Goal: Task Accomplishment & Management: Complete application form

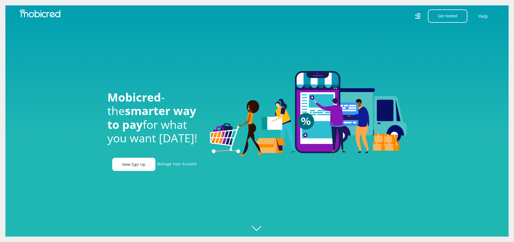
click at [128, 169] on link "New Sign Up" at bounding box center [133, 164] width 43 height 13
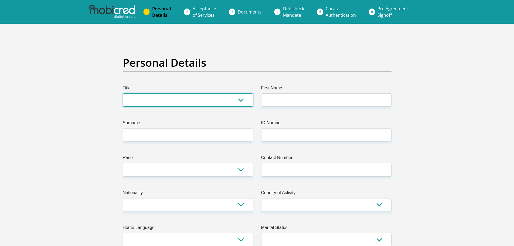
click at [152, 97] on select "Mr Ms Mrs Dr Other" at bounding box center [188, 99] width 130 height 13
select select "Mr"
click at [123, 93] on select "Mr Ms Mrs Dr Other" at bounding box center [188, 99] width 130 height 13
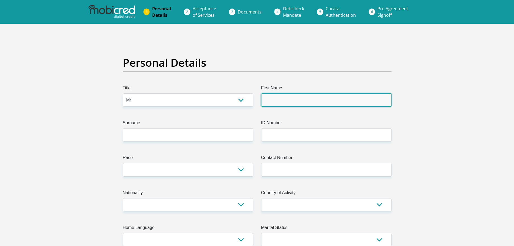
click at [284, 98] on input "First Name" at bounding box center [326, 99] width 130 height 13
type input "Langalethu"
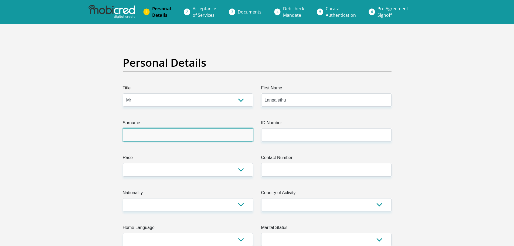
type input "Majola"
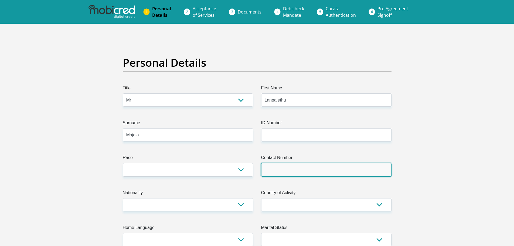
type input "0812639354"
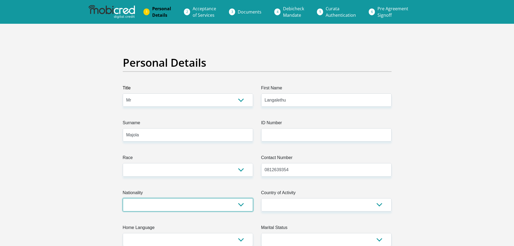
select select "ZAF"
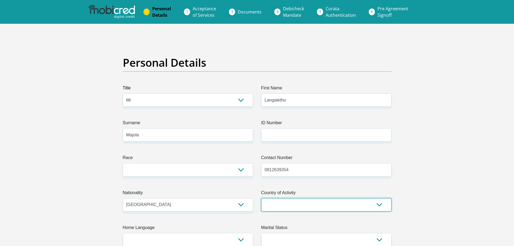
select select "ZAF"
type input "128 Lansdowne Road"
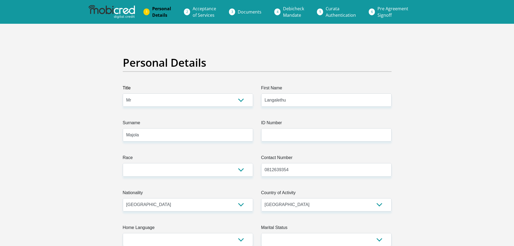
type input "Jacobs"
type input "Durban"
type input "4026"
select select "KwaZulu-Natal"
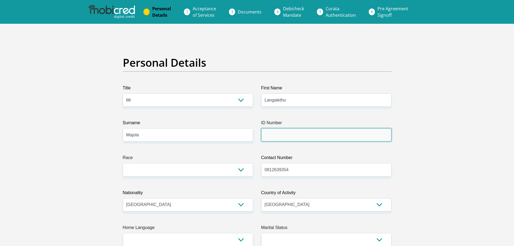
click at [279, 134] on input "ID Number" at bounding box center [326, 134] width 130 height 13
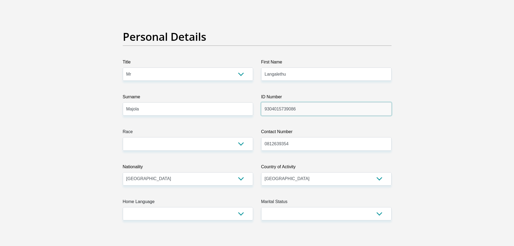
scroll to position [27, 0]
type input "9304015739086"
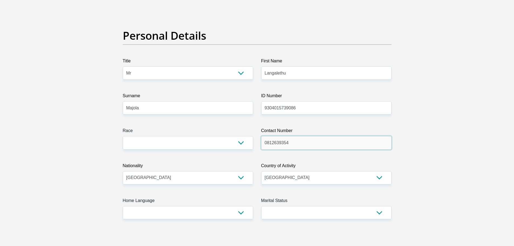
drag, startPoint x: 267, startPoint y: 143, endPoint x: 331, endPoint y: 144, distance: 63.7
click at [331, 144] on input "0812639354" at bounding box center [326, 142] width 130 height 13
type input "0782443536"
click at [215, 144] on select "Black Coloured Indian White Other" at bounding box center [188, 142] width 130 height 13
select select "1"
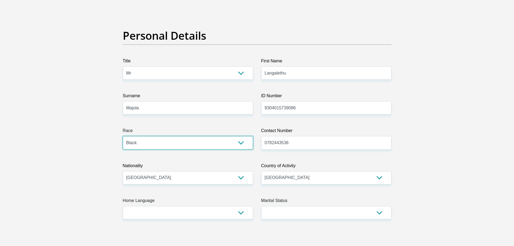
click at [123, 136] on select "Black Coloured Indian White Other" at bounding box center [188, 142] width 130 height 13
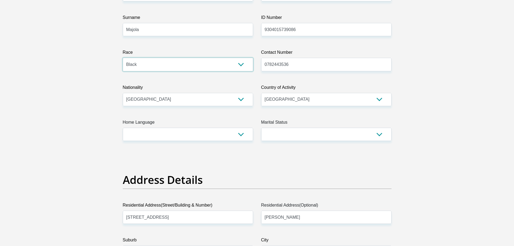
scroll to position [108, 0]
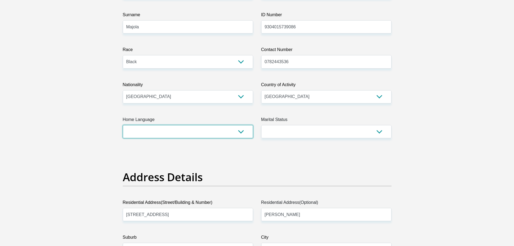
click at [220, 137] on select "Afrikaans English Sepedi South Ndebele Southern Sotho Swati Tsonga Tswana Venda…" at bounding box center [188, 131] width 130 height 13
select select "zul"
click at [123, 125] on select "Afrikaans English Sepedi South Ndebele Southern Sotho Swati Tsonga Tswana Venda…" at bounding box center [188, 131] width 130 height 13
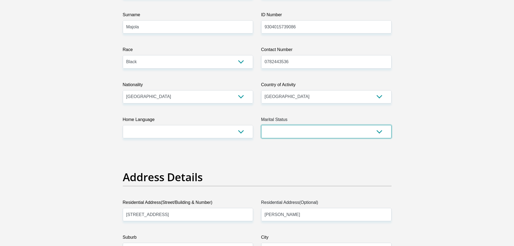
click at [279, 134] on select "Married ANC Single Divorced Widowed Married COP or Customary Law" at bounding box center [326, 131] width 130 height 13
select select "2"
click at [261, 125] on select "Married ANC Single Divorced Widowed Married COP or Customary Law" at bounding box center [326, 131] width 130 height 13
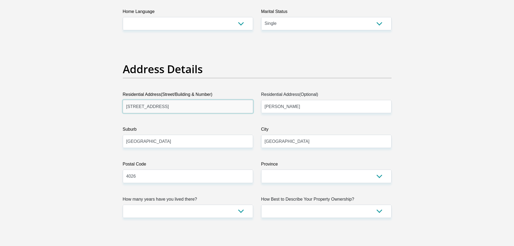
drag, startPoint x: 177, startPoint y: 108, endPoint x: 95, endPoint y: 115, distance: 82.4
click at [129, 108] on input "c990 Inanda Newtown" at bounding box center [188, 106] width 130 height 13
type input "C990 Inanda Newtown"
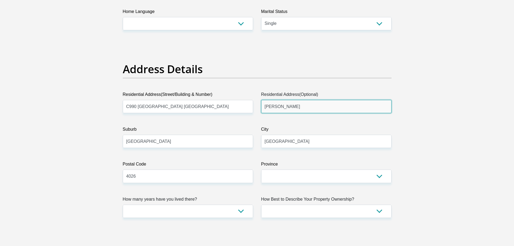
drag, startPoint x: 301, startPoint y: 107, endPoint x: 263, endPoint y: 106, distance: 37.8
click at [263, 106] on input "Jacobs" at bounding box center [326, 106] width 130 height 13
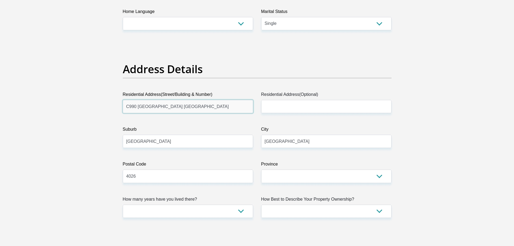
click at [175, 109] on input "C990 Inanda Newtown" at bounding box center [188, 106] width 130 height 13
type input "C990 Inanda Newtown, Inanda"
click at [158, 141] on input "Durban" at bounding box center [188, 141] width 130 height 13
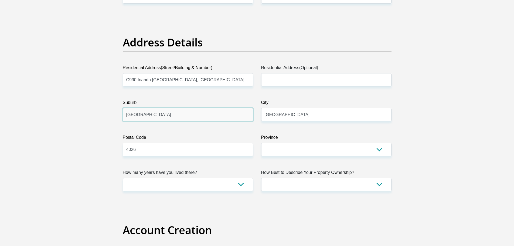
scroll to position [243, 0]
click at [150, 147] on input "4026" at bounding box center [188, 148] width 130 height 13
type input "4309"
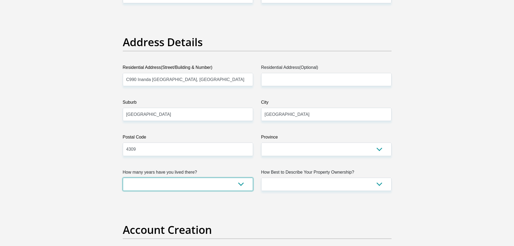
click at [194, 185] on select "less than 1 year 1-3 years 3-5 years 5+ years" at bounding box center [188, 184] width 130 height 13
select select "5"
click at [123, 178] on select "less than 1 year 1-3 years 3-5 years 5+ years" at bounding box center [188, 184] width 130 height 13
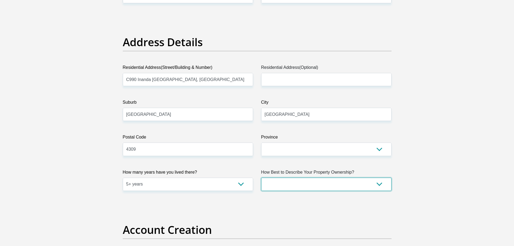
click at [276, 188] on select "Owned Rented Family Owned Company Dwelling" at bounding box center [326, 184] width 130 height 13
select select "Owned"
click at [261, 178] on select "Owned Rented Family Owned Company Dwelling" at bounding box center [326, 184] width 130 height 13
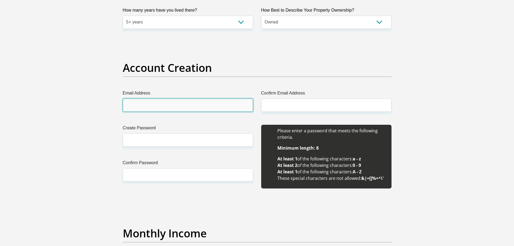
click at [159, 108] on input "Email Address" at bounding box center [188, 105] width 130 height 13
type input "calvinlangalethu@gmail.com"
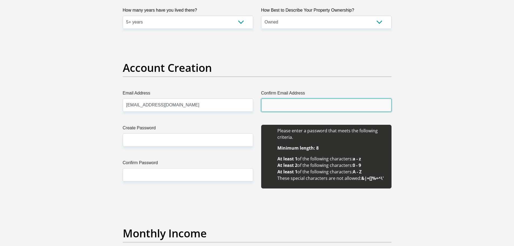
type input "calvinlangalethu@gmail.com"
type input "Langalethu"
type input "Majola"
type input "0812639354"
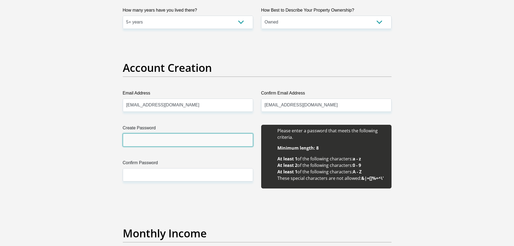
click at [178, 141] on input "Create Password" at bounding box center [188, 139] width 130 height 13
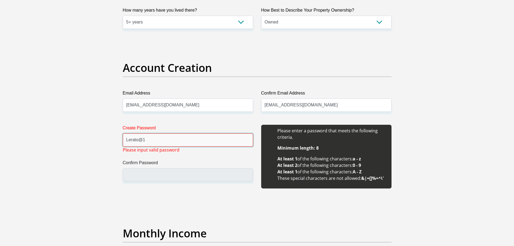
drag, startPoint x: 178, startPoint y: 141, endPoint x: 115, endPoint y: 141, distance: 62.3
click at [151, 175] on input "Confirm Password" at bounding box center [188, 174] width 130 height 13
click at [162, 142] on input "Langalethu@1" at bounding box center [188, 139] width 130 height 13
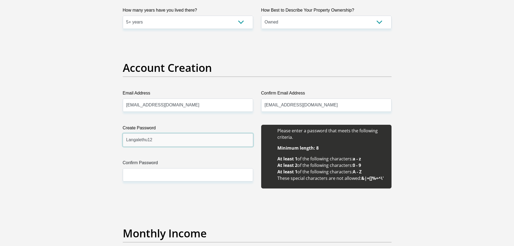
type input "Langalethu12"
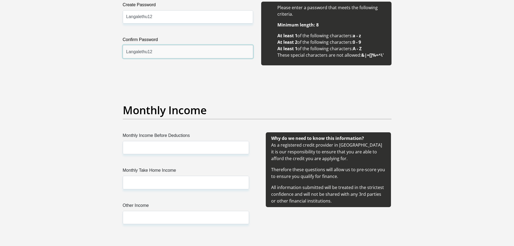
scroll to position [594, 0]
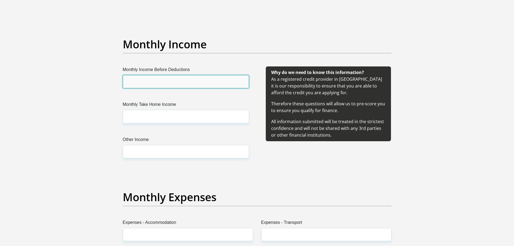
click at [200, 85] on input "Monthly Income Before Deductions" at bounding box center [186, 81] width 126 height 13
type input "19000"
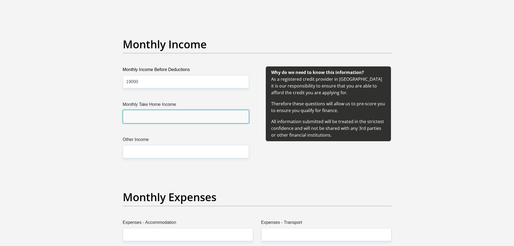
click at [155, 118] on input "Monthly Take Home Income" at bounding box center [186, 116] width 126 height 13
type input "13500"
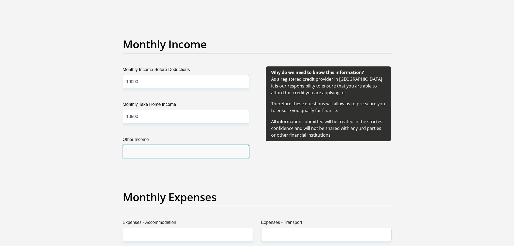
click at [150, 150] on input "Other Income" at bounding box center [186, 151] width 126 height 13
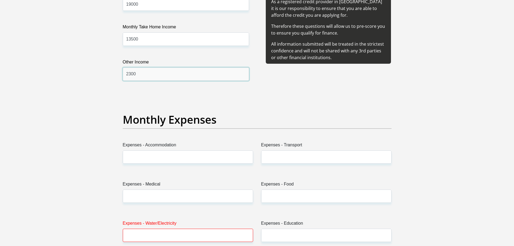
scroll to position [675, 0]
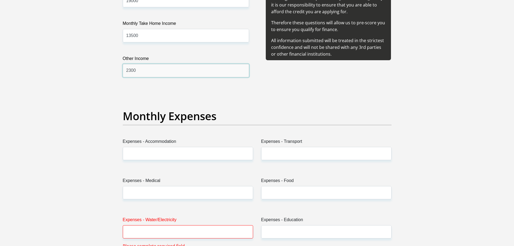
type input "2300"
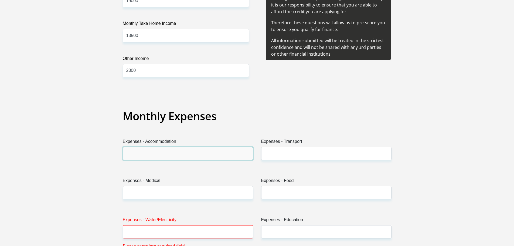
click at [163, 156] on input "Expenses - Accommodation" at bounding box center [188, 153] width 130 height 13
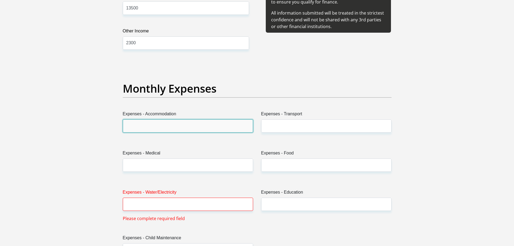
scroll to position [729, 0]
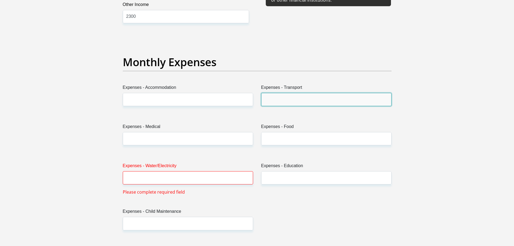
click at [281, 95] on input "Expenses - Transport" at bounding box center [326, 99] width 130 height 13
type input "800"
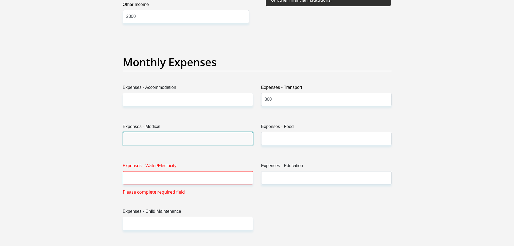
click at [191, 144] on input "Expenses - Medical" at bounding box center [188, 138] width 130 height 13
type input "0"
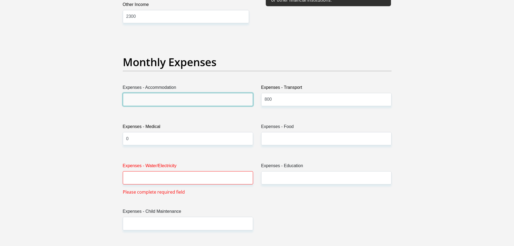
click at [143, 103] on input "Expenses - Accommodation" at bounding box center [188, 99] width 130 height 13
type input "500"
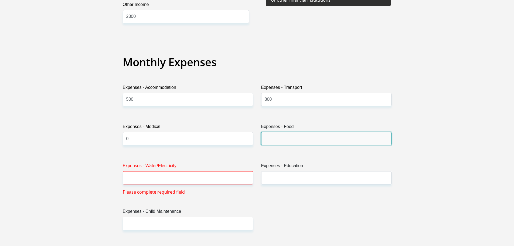
click at [279, 139] on input "Expenses - Food" at bounding box center [326, 138] width 130 height 13
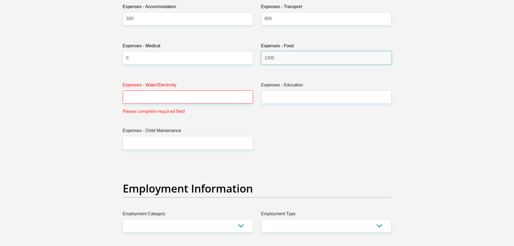
scroll to position [810, 0]
type input "1200"
click at [184, 102] on input "Expenses - Water/Electricity" at bounding box center [188, 96] width 130 height 13
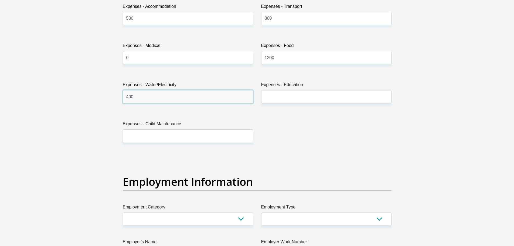
type input "400"
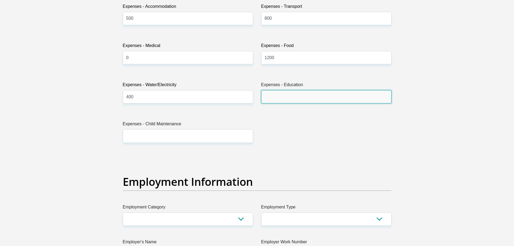
click at [281, 103] on input "Expenses - Education" at bounding box center [326, 96] width 130 height 13
type input "600"
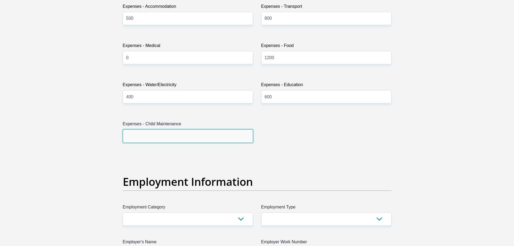
click at [167, 136] on input "Expenses - Child Maintenance" at bounding box center [188, 135] width 130 height 13
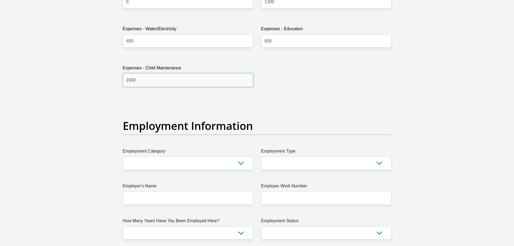
scroll to position [918, 0]
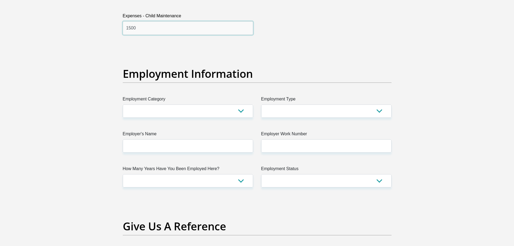
type input "1500"
click at [205, 111] on select "AGRICULTURE ALCOHOL & TOBACCO CONSTRUCTION MATERIALS METALLURGY EQUIPMENT FOR R…" at bounding box center [188, 110] width 130 height 13
select select "45"
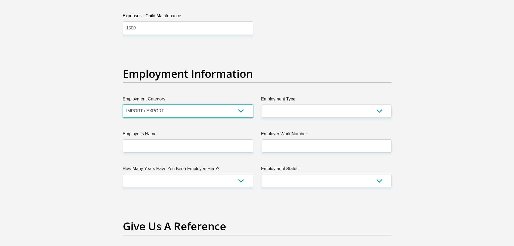
click at [123, 104] on select "AGRICULTURE ALCOHOL & TOBACCO CONSTRUCTION MATERIALS METALLURGY EQUIPMENT FOR R…" at bounding box center [188, 110] width 130 height 13
click at [267, 108] on select "College/Lecturer Craft Seller Creative Driver Executive Farmer Forces - Non Com…" at bounding box center [326, 110] width 130 height 13
select select "Office Staff/Clerk"
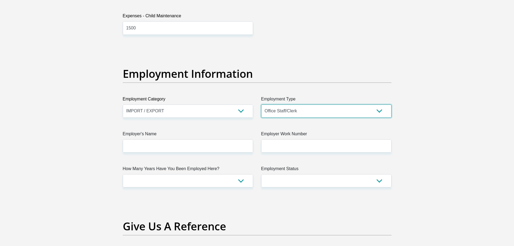
click at [261, 104] on select "College/Lecturer Craft Seller Creative Driver Executive Farmer Forces - Non Com…" at bounding box center [326, 110] width 130 height 13
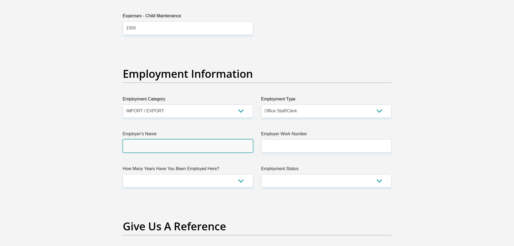
click at [181, 150] on input "Employer's Name" at bounding box center [188, 145] width 130 height 13
type input "BidvestInternationallogistics"
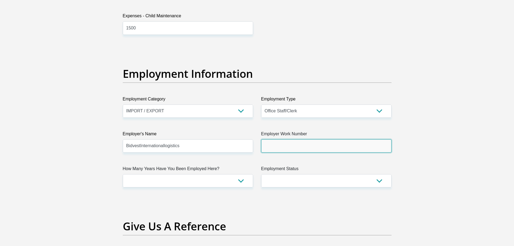
click at [281, 149] on input "Employer Work Number" at bounding box center [326, 145] width 130 height 13
type input "0314619609"
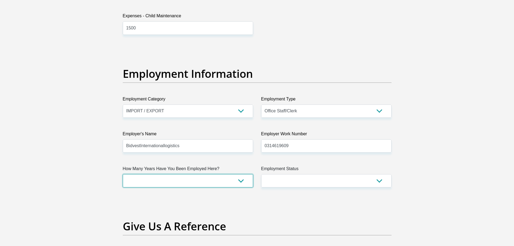
click at [190, 182] on select "less than 1 year 1-3 years 3-5 years 5+ years" at bounding box center [188, 180] width 130 height 13
select select "60"
click at [123, 174] on select "less than 1 year 1-3 years 3-5 years 5+ years" at bounding box center [188, 180] width 130 height 13
click at [280, 181] on select "Permanent/Full-time Part-time/Casual Contract Worker Self-Employed Housewife Re…" at bounding box center [326, 180] width 130 height 13
select select "1"
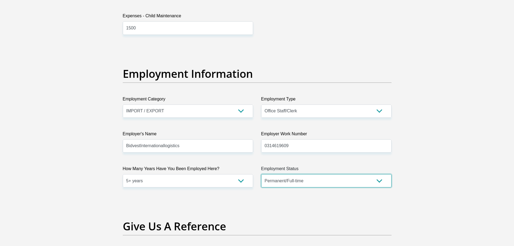
click at [261, 174] on select "Permanent/Full-time Part-time/Casual Contract Worker Self-Employed Housewife Re…" at bounding box center [326, 180] width 130 height 13
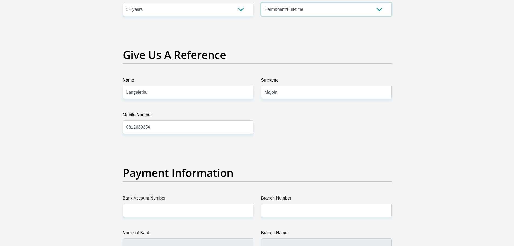
scroll to position [1080, 0]
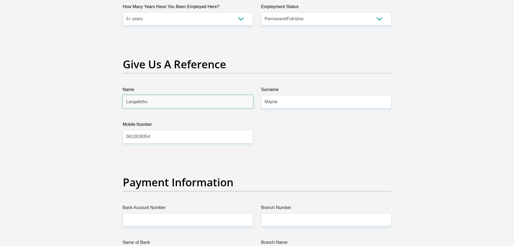
drag, startPoint x: 165, startPoint y: 106, endPoint x: 124, endPoint y: 103, distance: 41.4
click at [124, 103] on input "Langalethu" at bounding box center [188, 101] width 130 height 13
type input "Suveer"
type input "Jugganaddh"
drag, startPoint x: 158, startPoint y: 139, endPoint x: 113, endPoint y: 137, distance: 45.4
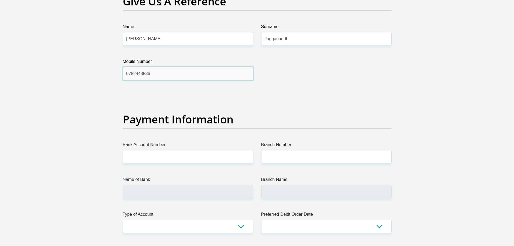
scroll to position [1160, 0]
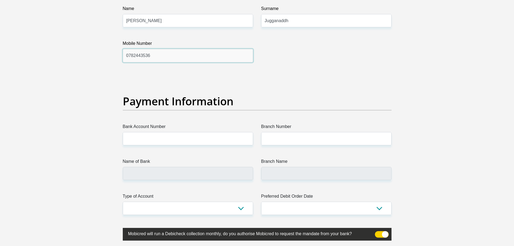
type input "0782443536"
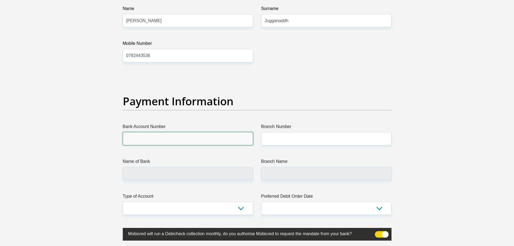
click at [158, 139] on input "Bank Account Number" at bounding box center [188, 138] width 130 height 13
paste input "62669901285"
type input "62669901285"
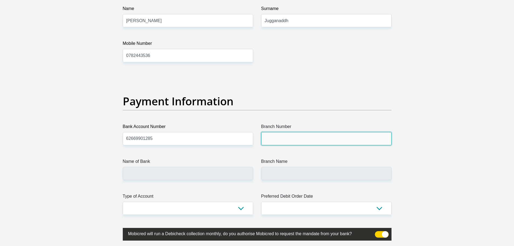
click at [278, 141] on input "Branch Number" at bounding box center [326, 138] width 130 height 13
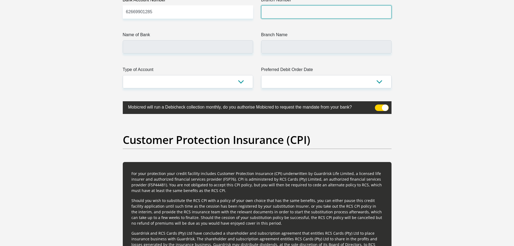
scroll to position [1241, 0]
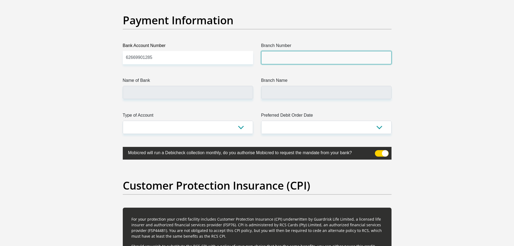
click at [272, 58] on input "Branch Number" at bounding box center [326, 57] width 130 height 13
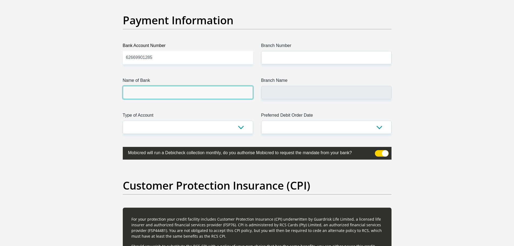
click at [218, 96] on input "Name of Bank" at bounding box center [188, 92] width 130 height 13
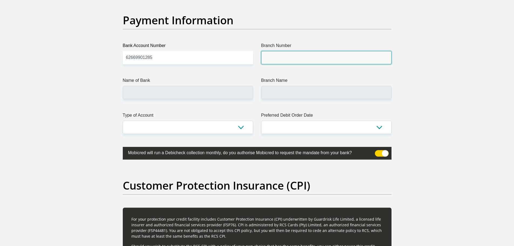
click at [269, 59] on input "Branch Number" at bounding box center [326, 57] width 130 height 13
paste input "(250655"
type input "250655"
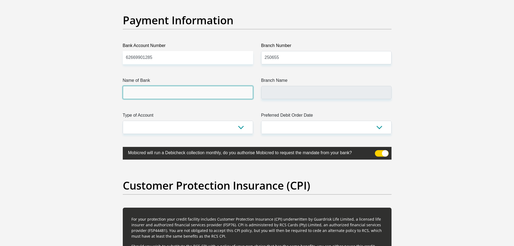
click at [165, 93] on input "Name of Bank" at bounding box center [188, 92] width 130 height 13
type input "FIRSTRAND BANK"
type input "BRANCH 560"
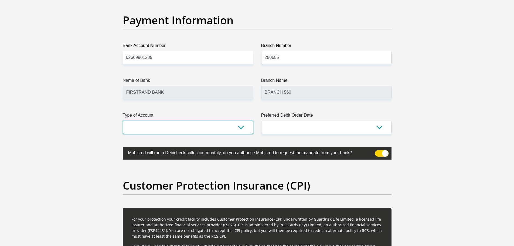
click at [214, 127] on select "Cheque Savings" at bounding box center [188, 127] width 130 height 13
select select "SAV"
click at [123, 121] on select "Cheque Savings" at bounding box center [188, 127] width 130 height 13
click at [303, 122] on select "1st 2nd 3rd 4th 5th 7th 18th 19th 20th 21st 22nd 23rd 24th 25th 26th 27th 28th …" at bounding box center [326, 127] width 130 height 13
select select "25"
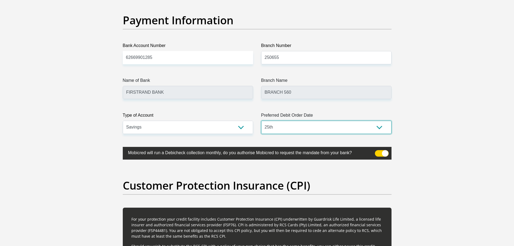
click at [261, 121] on select "1st 2nd 3rd 4th 5th 7th 18th 19th 20th 21st 22nd 23rd 24th 25th 26th 27th 28th …" at bounding box center [326, 127] width 130 height 13
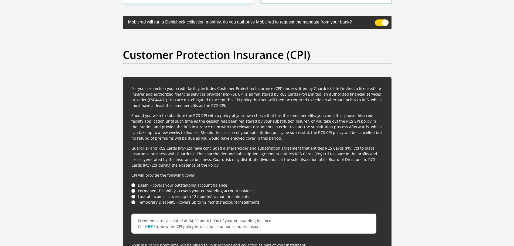
scroll to position [1403, 0]
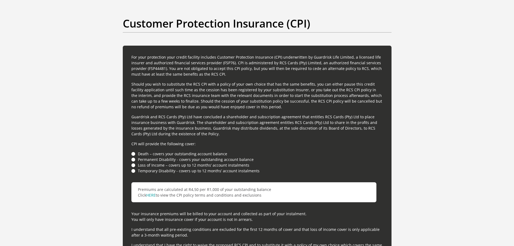
click at [134, 155] on li "Death – covers your outstanding account balance" at bounding box center [257, 154] width 252 height 6
click at [133, 154] on li "Death – covers your outstanding account balance" at bounding box center [257, 154] width 252 height 6
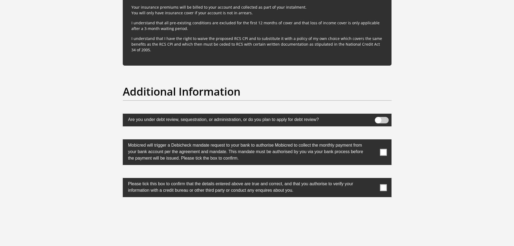
scroll to position [1619, 0]
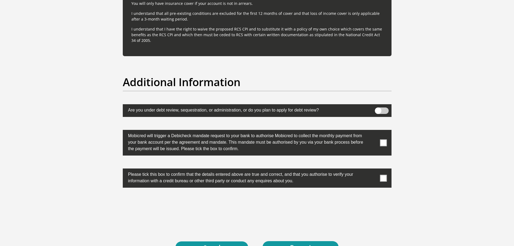
click at [385, 141] on span at bounding box center [383, 142] width 7 height 7
click at [373, 131] on input "checkbox" at bounding box center [373, 131] width 0 height 0
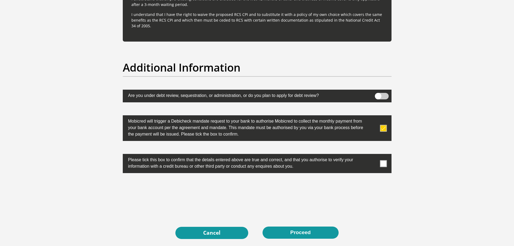
scroll to position [1646, 0]
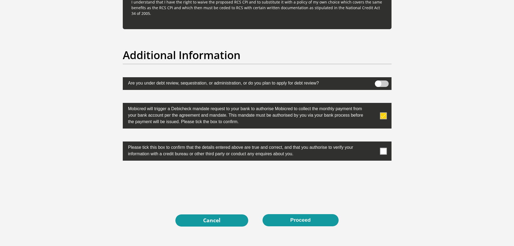
click at [386, 151] on span at bounding box center [383, 151] width 7 height 7
click at [373, 143] on input "checkbox" at bounding box center [373, 143] width 0 height 0
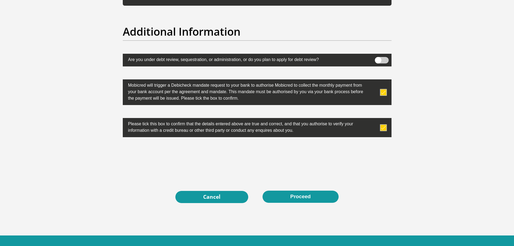
scroll to position [1691, 0]
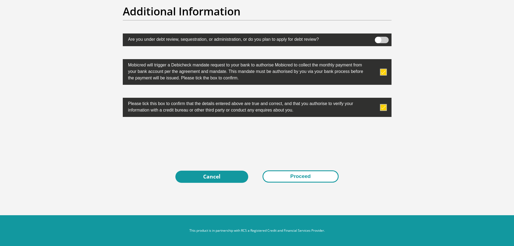
click at [294, 175] on button "Proceed" at bounding box center [301, 176] width 76 height 12
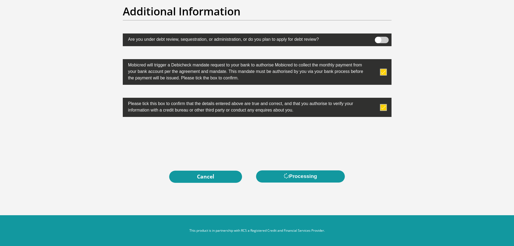
scroll to position [0, 0]
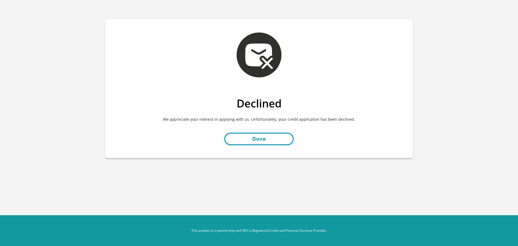
click at [278, 139] on link "Done" at bounding box center [259, 139] width 69 height 12
